Goal: Information Seeking & Learning: Learn about a topic

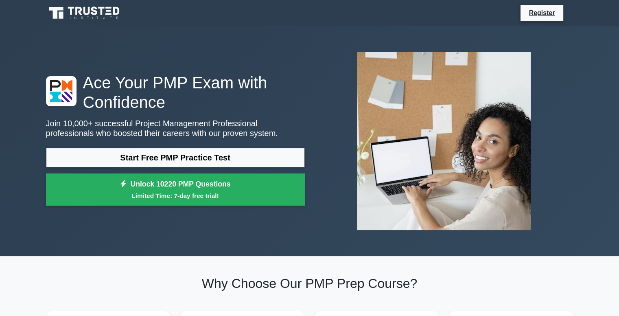
click at [198, 126] on p "Join 10,000+ successful Project Management Professional professionals who boost…" at bounding box center [175, 128] width 259 height 20
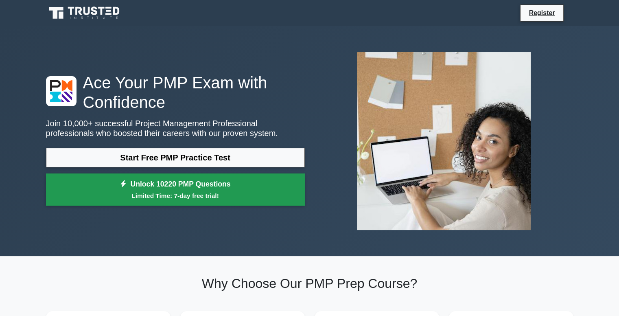
click at [207, 190] on link "Unlock 10220 PMP Questions Limited Time: 7-day free trial!" at bounding box center [175, 189] width 259 height 33
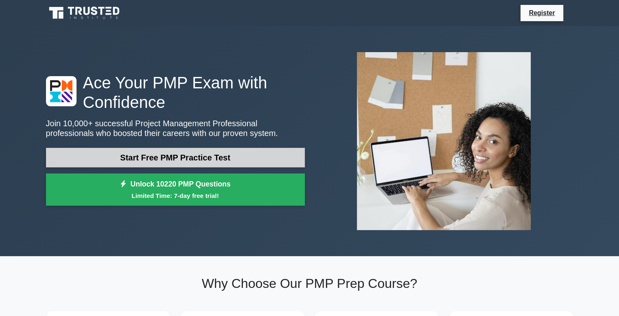
click at [277, 152] on link "Start Free PMP Practice Test" at bounding box center [175, 158] width 259 height 20
